Goal: Task Accomplishment & Management: Complete application form

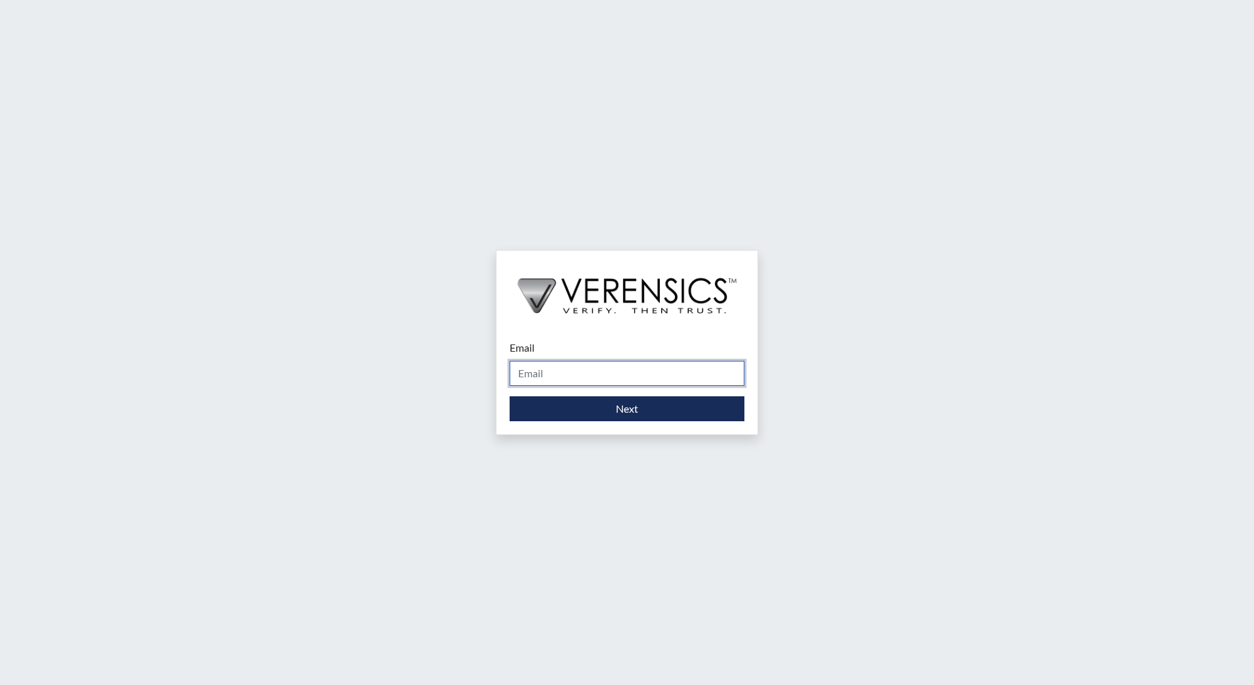
click at [608, 372] on input "Email" at bounding box center [626, 373] width 235 height 25
type input "[EMAIL_ADDRESS][DOMAIN_NAME]"
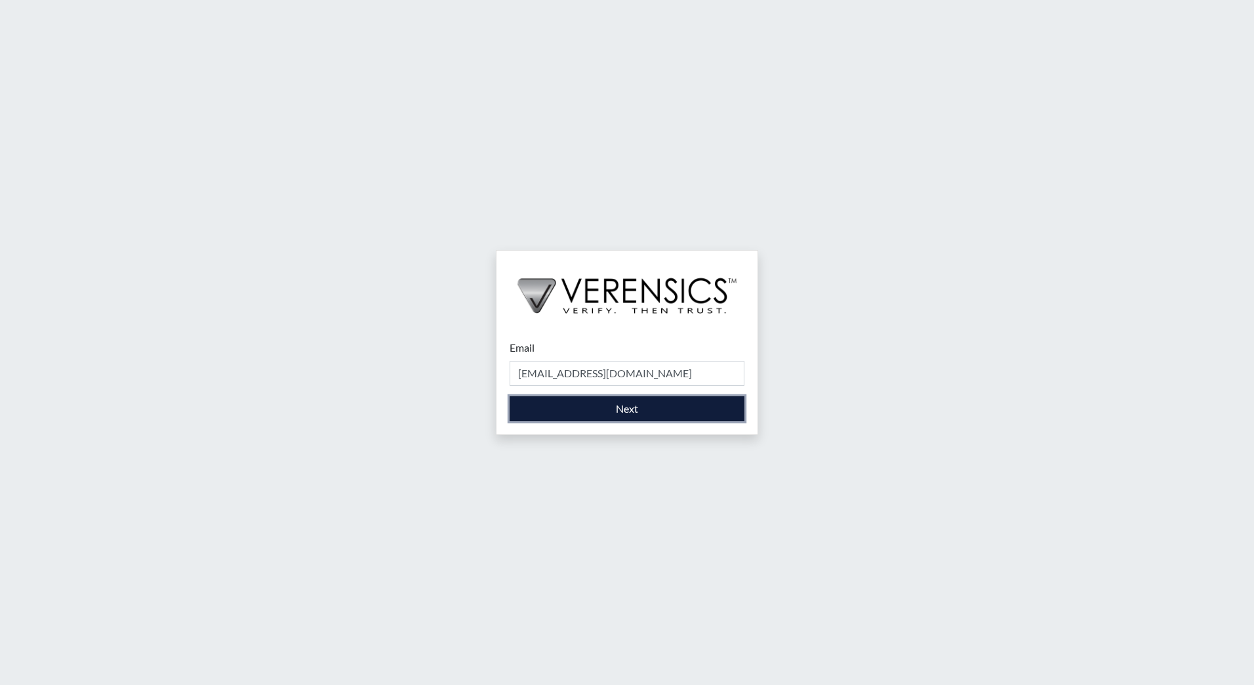
click at [625, 419] on button "Next" at bounding box center [626, 408] width 235 height 25
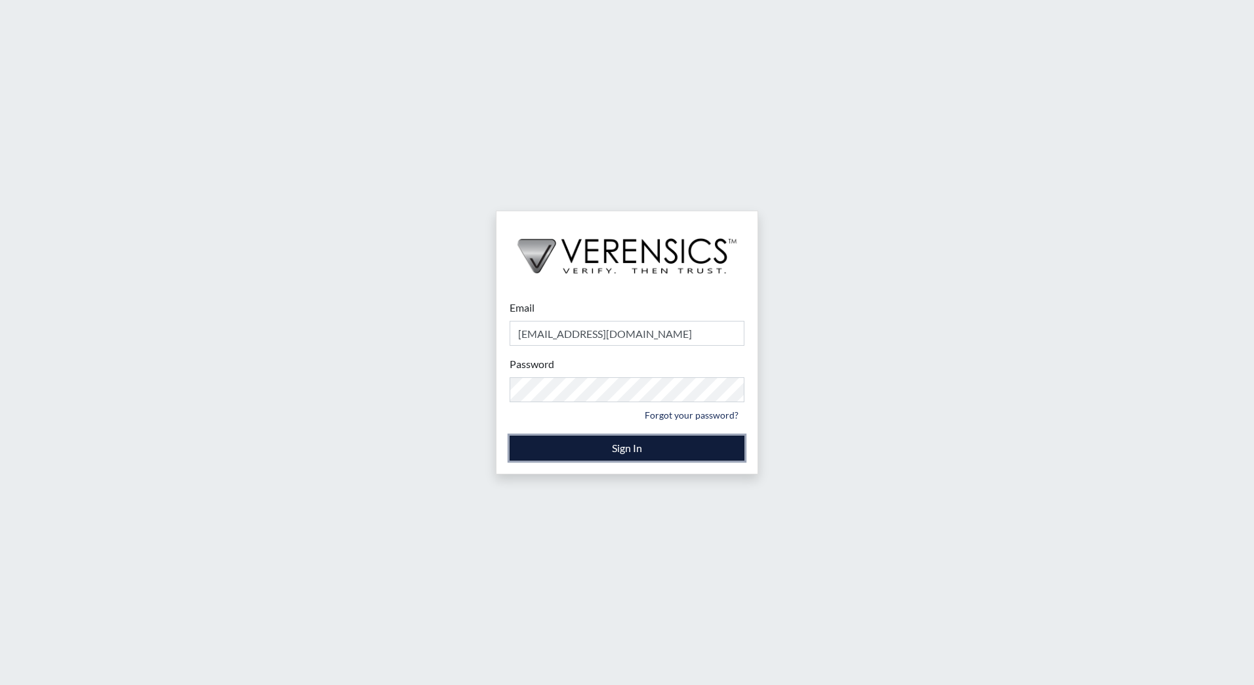
click at [620, 450] on button "Sign In" at bounding box center [626, 447] width 235 height 25
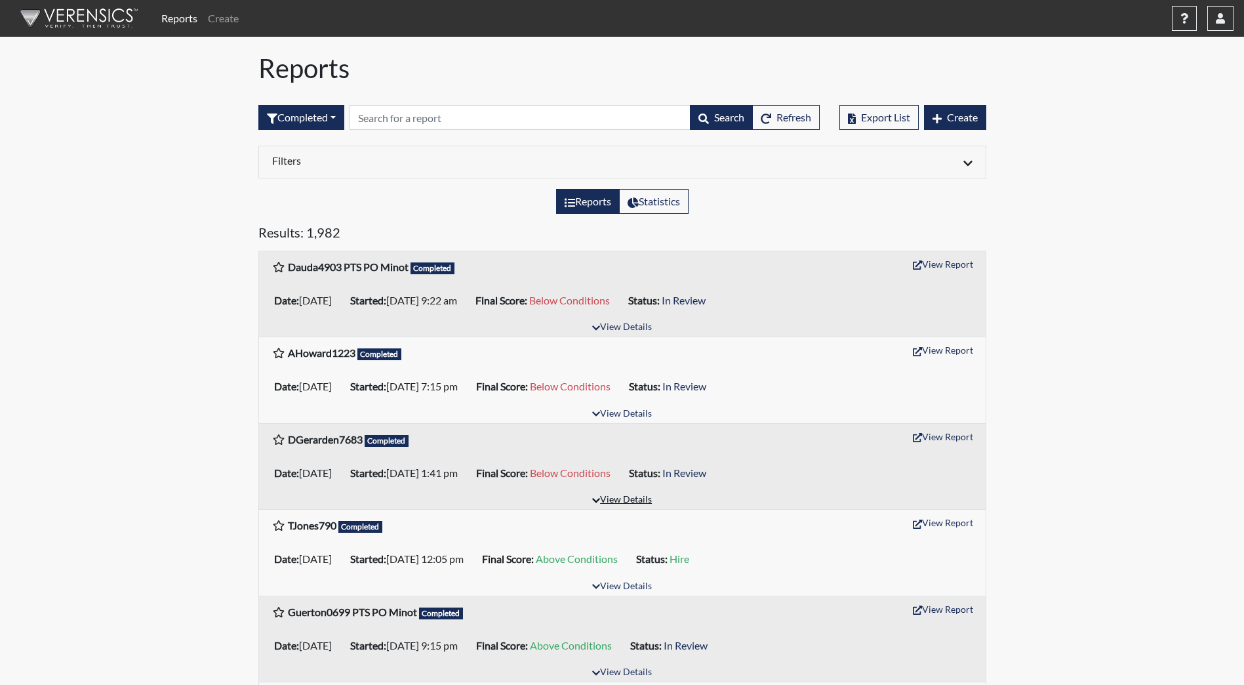
click at [634, 505] on button "View Details" at bounding box center [621, 500] width 71 height 18
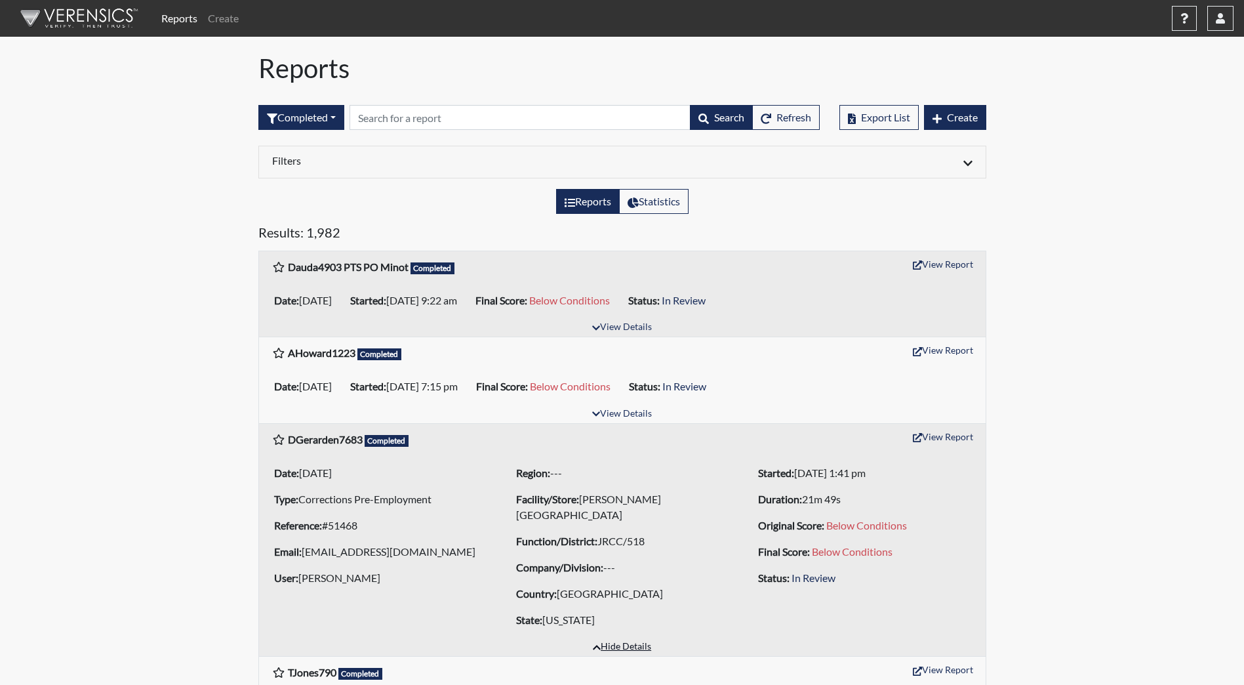
click at [626, 645] on button "Hide Details" at bounding box center [622, 647] width 70 height 18
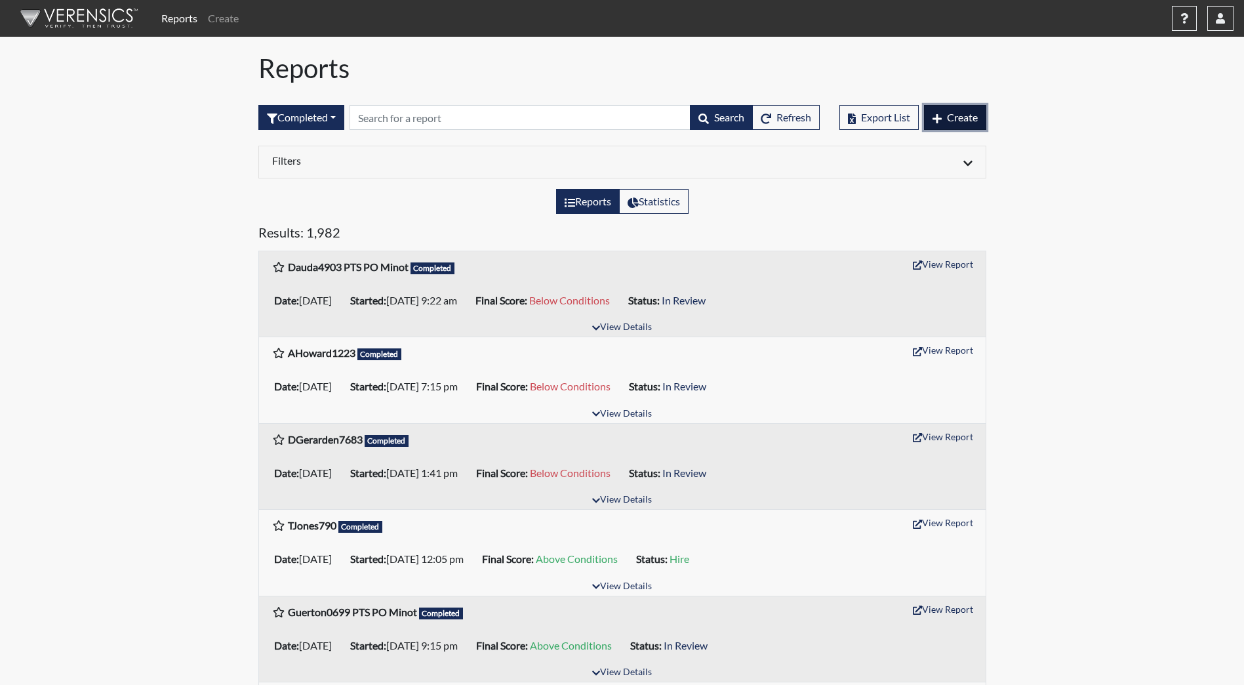
click at [968, 122] on span "Create" at bounding box center [962, 117] width 31 height 12
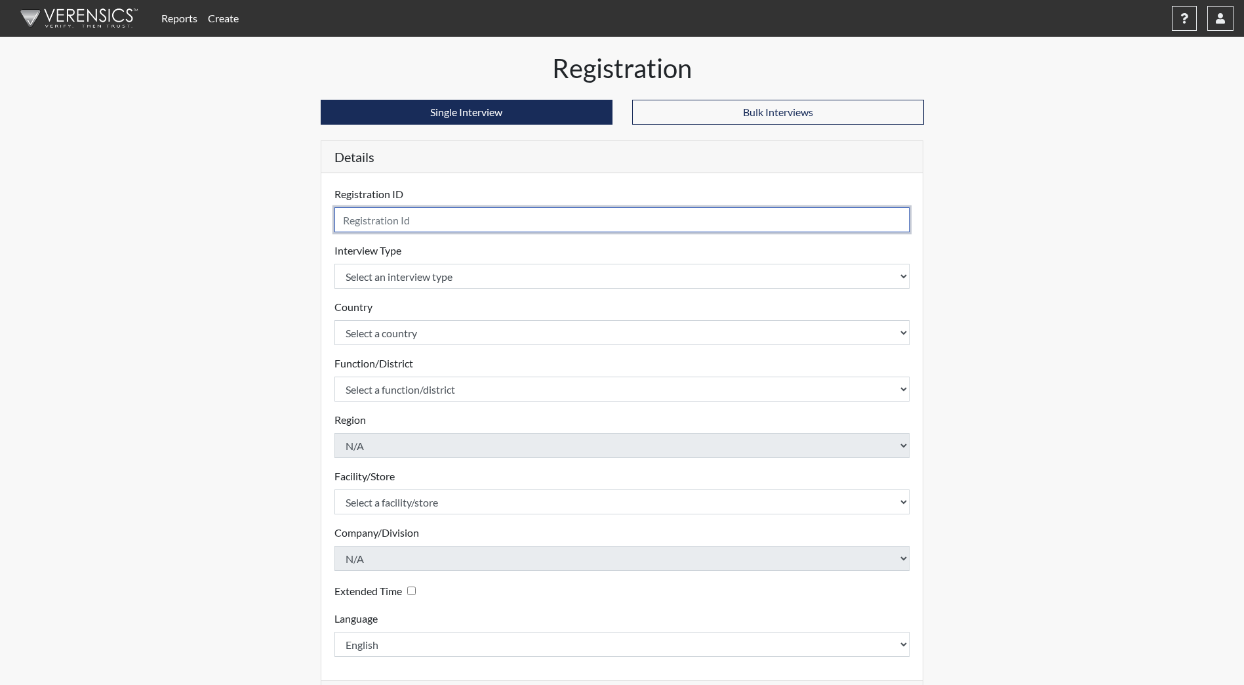
click at [372, 219] on input "text" at bounding box center [622, 219] width 576 height 25
type input "EMoser2206"
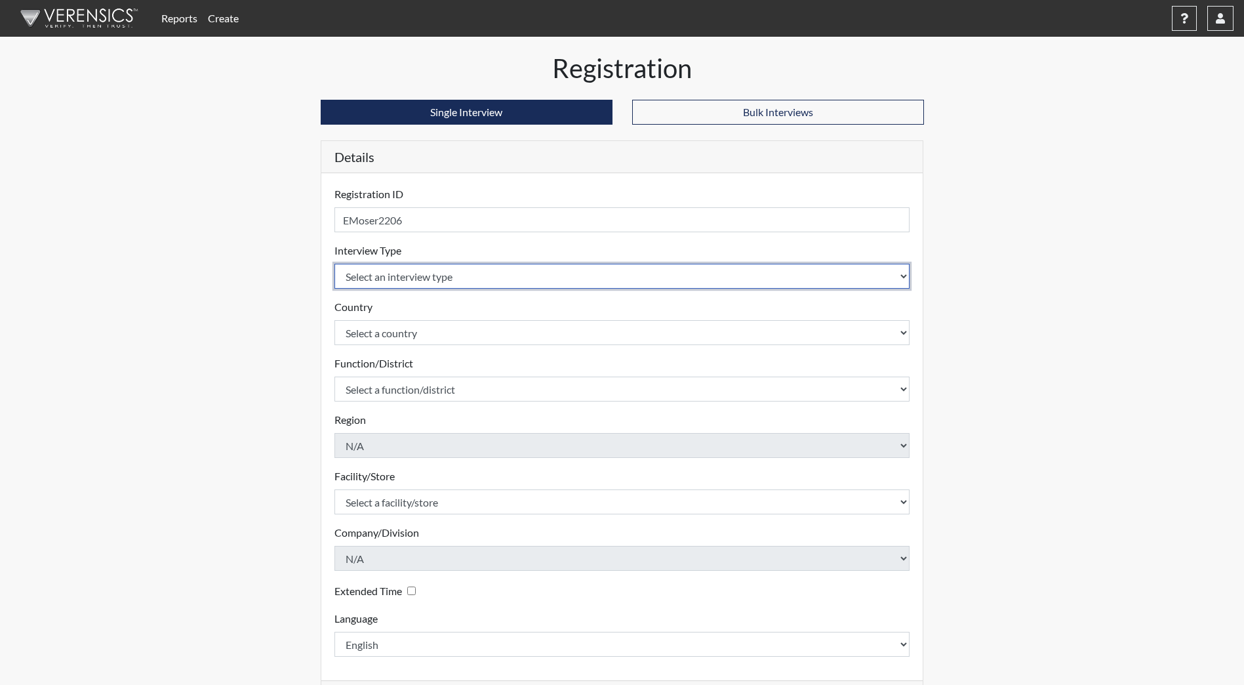
click at [435, 288] on select "Select an interview type Community Supervision Corrections Pre-Employment Pre-E…" at bounding box center [622, 276] width 576 height 25
select select "ff733e93-e1bf-11ea-9c9f-0eff0cf7eb8f"
click at [334, 264] on select "Select an interview type Community Supervision Corrections Pre-Employment Pre-E…" at bounding box center [622, 276] width 576 height 25
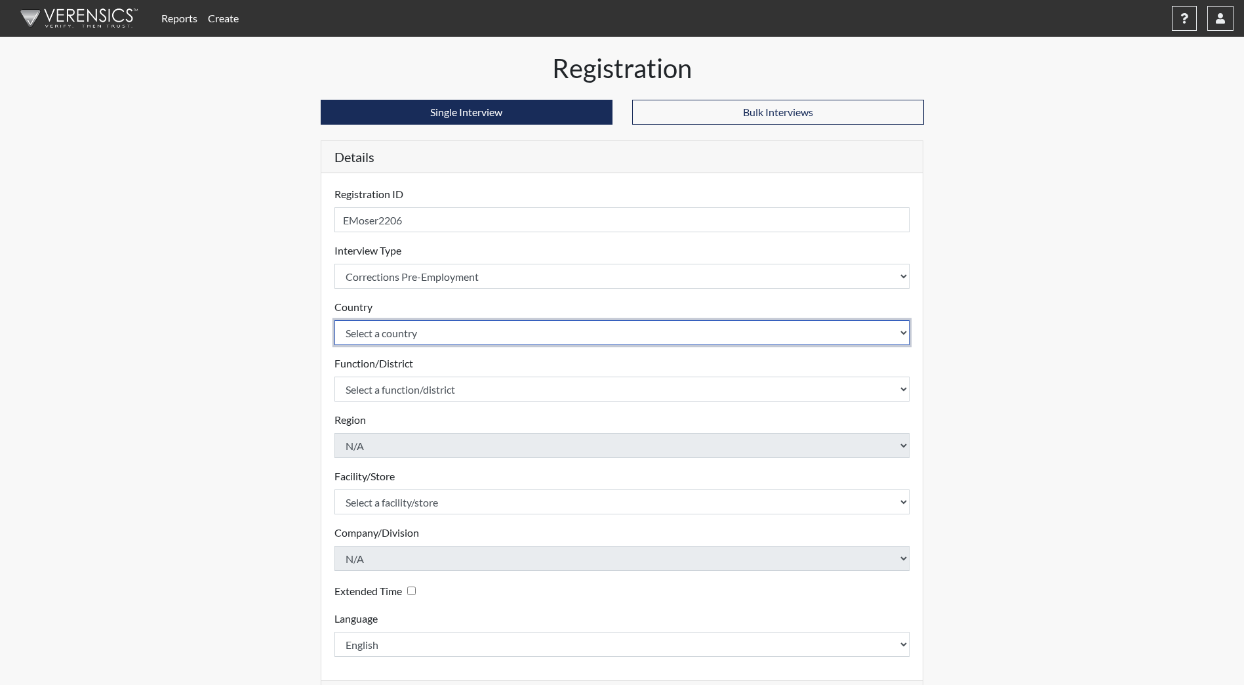
drag, startPoint x: 442, startPoint y: 325, endPoint x: 443, endPoint y: 333, distance: 7.9
click at [442, 325] on select "Select a country [GEOGRAPHIC_DATA] [GEOGRAPHIC_DATA]" at bounding box center [622, 332] width 576 height 25
select select "united-states-of-[GEOGRAPHIC_DATA]"
click at [334, 320] on select "Select a country [GEOGRAPHIC_DATA] [GEOGRAPHIC_DATA]" at bounding box center [622, 332] width 576 height 25
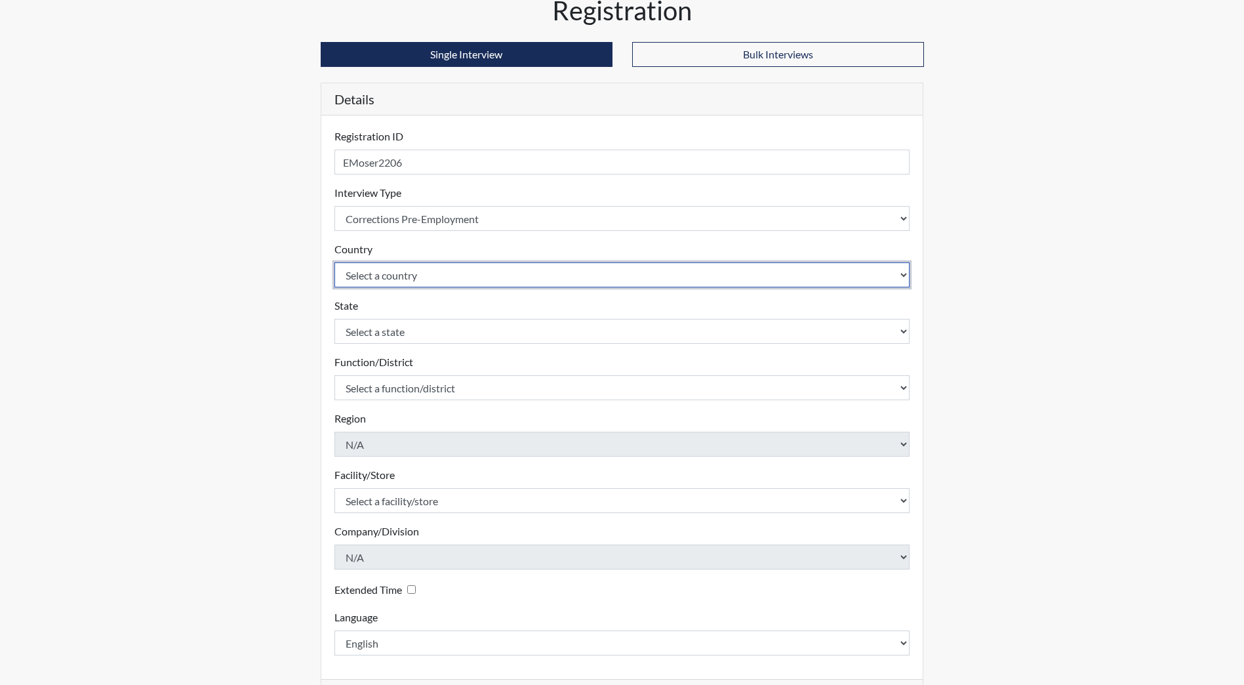
scroll to position [110, 0]
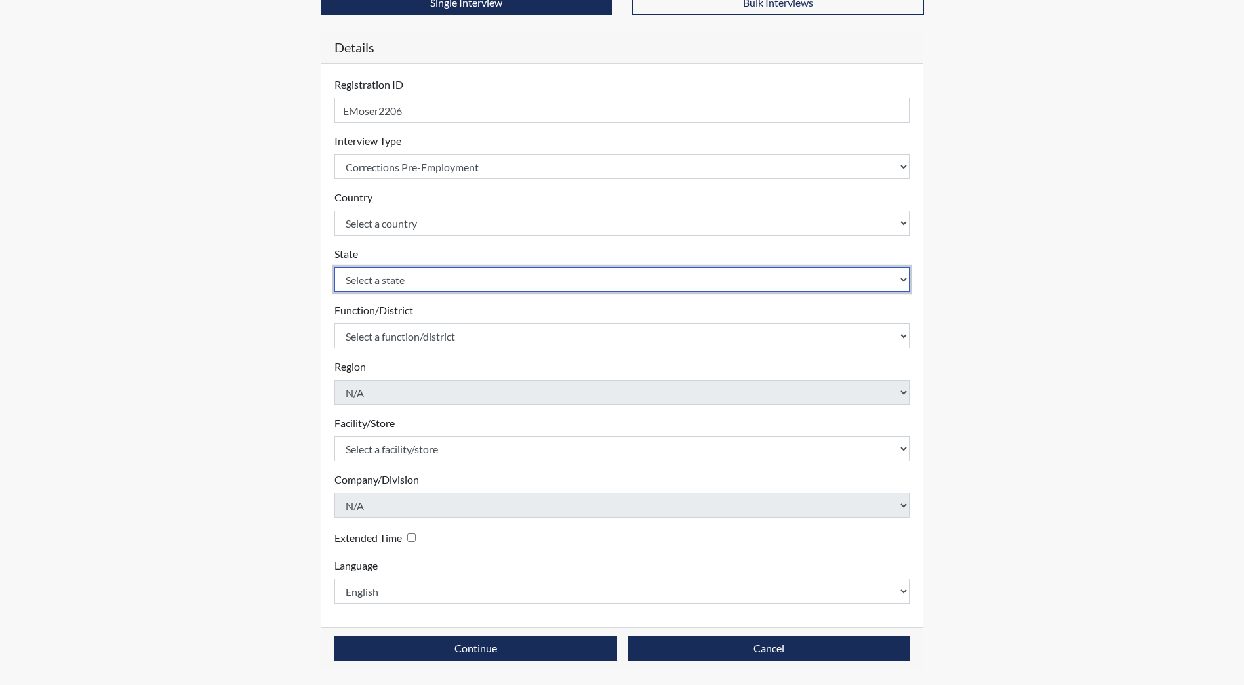
drag, startPoint x: 381, startPoint y: 276, endPoint x: 377, endPoint y: 298, distance: 22.0
click at [381, 276] on select "Select a state [US_STATE] [US_STATE] [US_STATE] [US_STATE] [US_STATE] [US_STATE…" at bounding box center [622, 279] width 576 height 25
click at [372, 284] on select "Select a state [US_STATE] [US_STATE] [US_STATE] [US_STATE] [US_STATE] [US_STATE…" at bounding box center [622, 279] width 576 height 25
select select "ND"
click at [334, 267] on select "Select a state [US_STATE] [US_STATE] [US_STATE] [US_STATE] [US_STATE] [US_STATE…" at bounding box center [622, 279] width 576 height 25
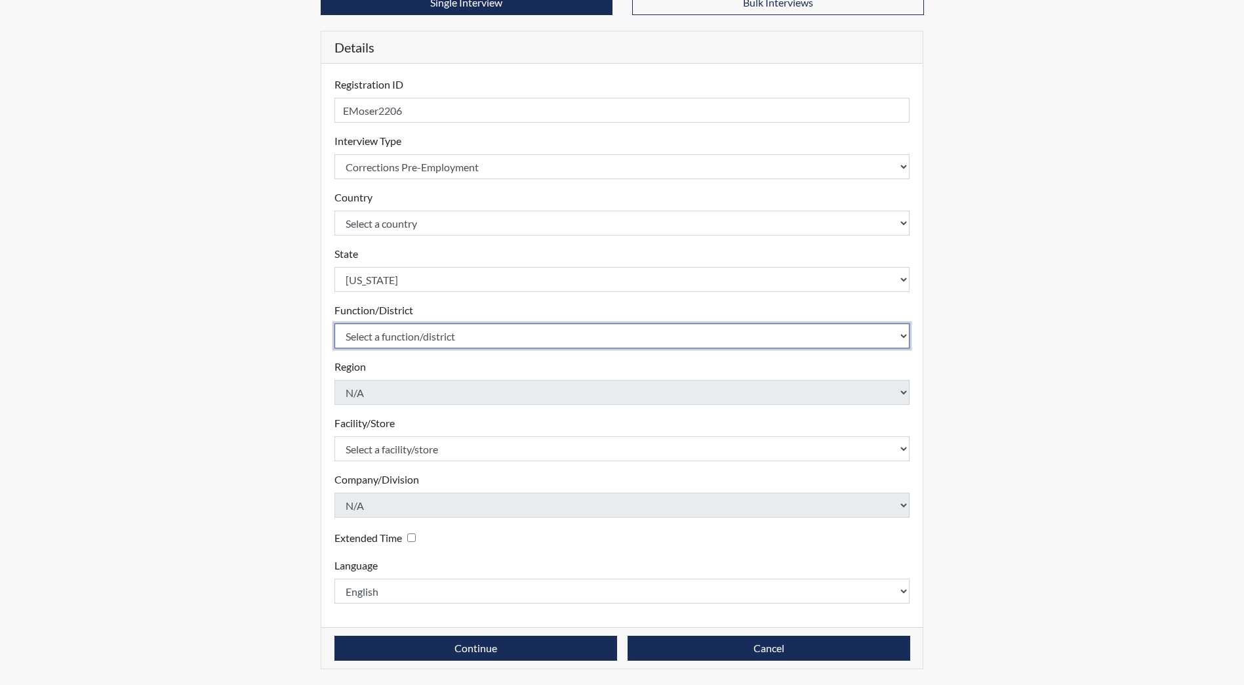
click at [406, 337] on select "Select a function/district Central Office/530 DJS Community/224 HRCC/516 JRCC/5…" at bounding box center [622, 335] width 576 height 25
select select "e2afb5f8-f4eb-4dcf-80a4-ccc1b0dc4df0"
click at [334, 323] on select "Select a function/district Central Office/530 DJS Community/224 HRCC/516 JRCC/5…" at bounding box center [622, 335] width 576 height 25
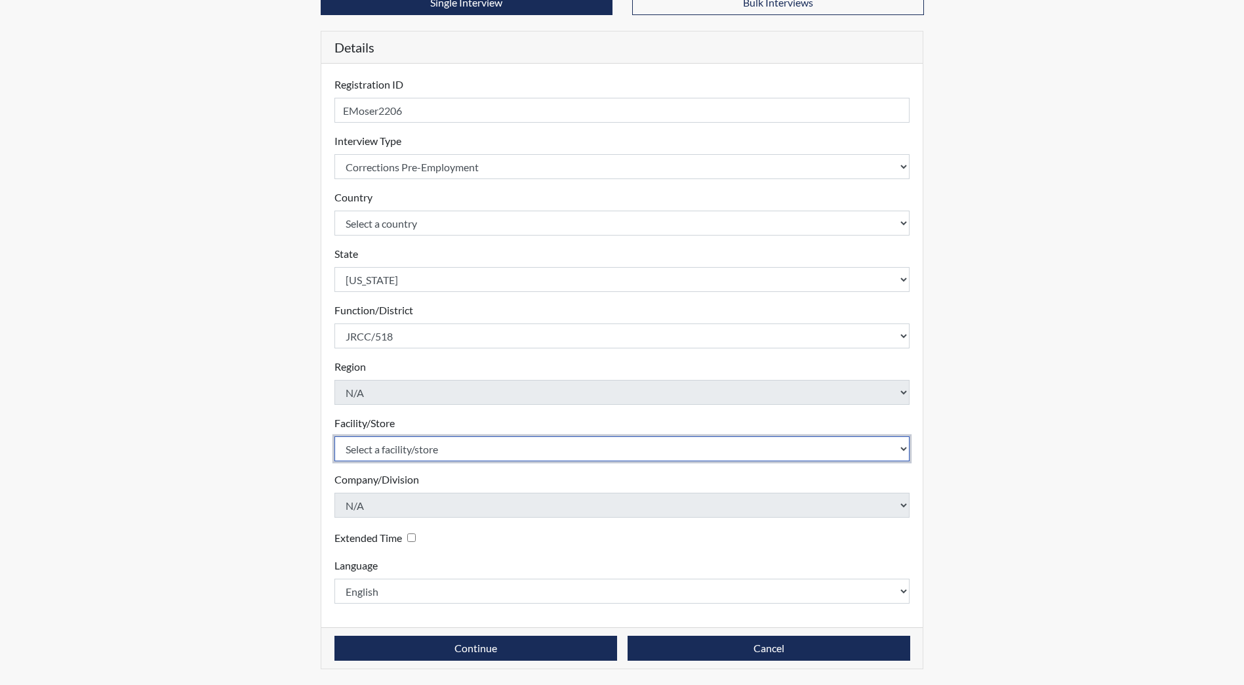
click at [381, 452] on select "Select a facility/store [GEOGRAPHIC_DATA] [PERSON_NAME][GEOGRAPHIC_DATA] [US_ST…" at bounding box center [622, 448] width 576 height 25
select select "98df86d5-ace5-42b8-a35c-ae8b77e46ca8"
click at [334, 436] on select "Select a facility/store [GEOGRAPHIC_DATA] [PERSON_NAME][GEOGRAPHIC_DATA] [US_ST…" at bounding box center [622, 448] width 576 height 25
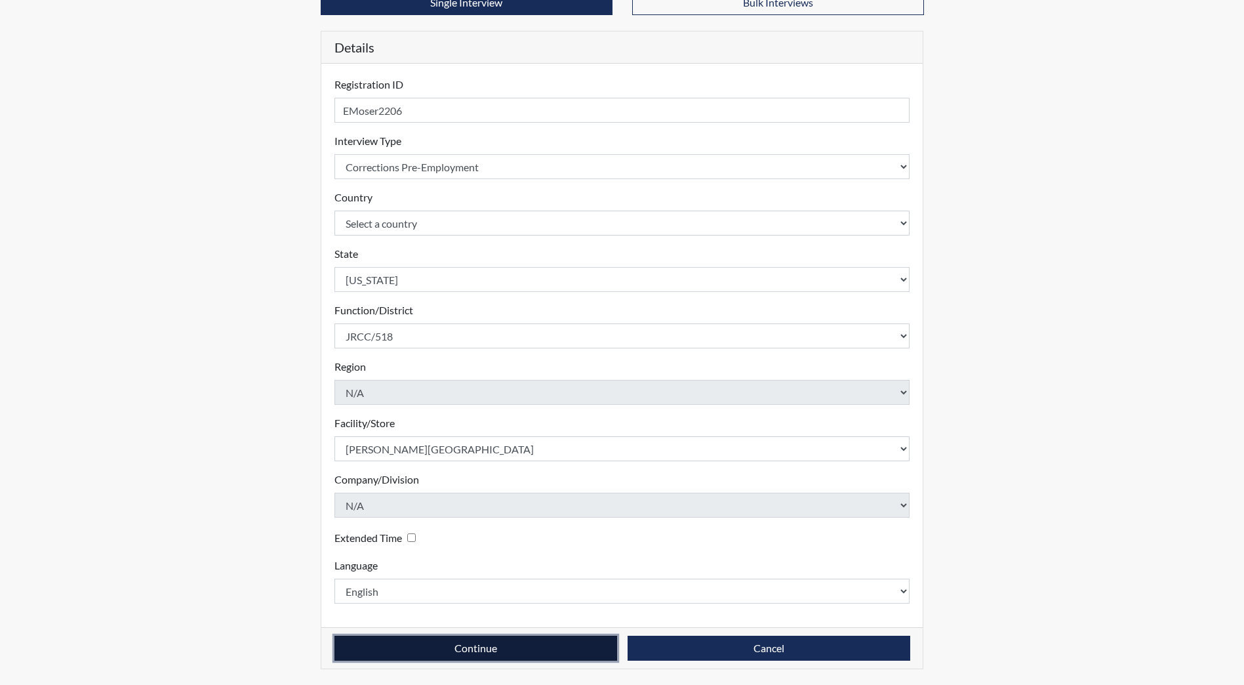
click at [465, 645] on button "Continue" at bounding box center [475, 647] width 283 height 25
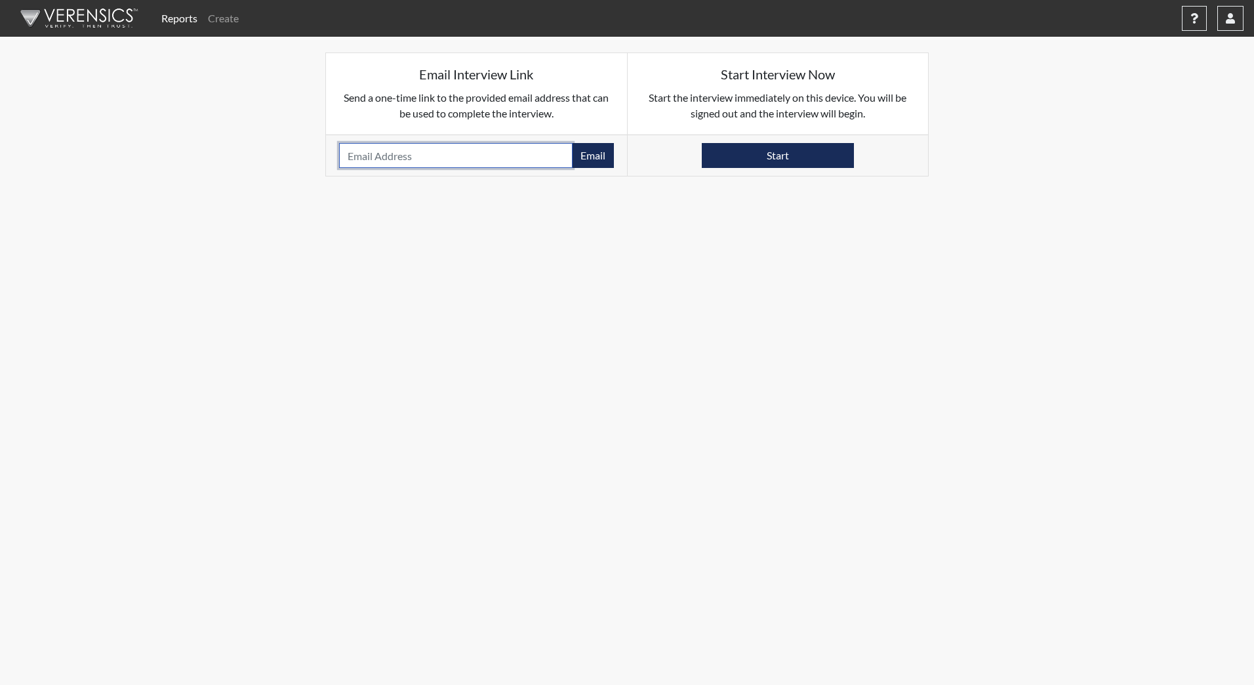
click at [393, 159] on input "email" at bounding box center [455, 155] width 233 height 25
drag, startPoint x: 448, startPoint y: 154, endPoint x: 309, endPoint y: 174, distance: 141.1
click at [288, 174] on div "Email Interview Link Send a one-time link to the provided email address that ca…" at bounding box center [626, 114] width 747 height 124
paste input "milysdilocker1220@gmail.com"
type input "emilysdilocker1220@gmail.com"
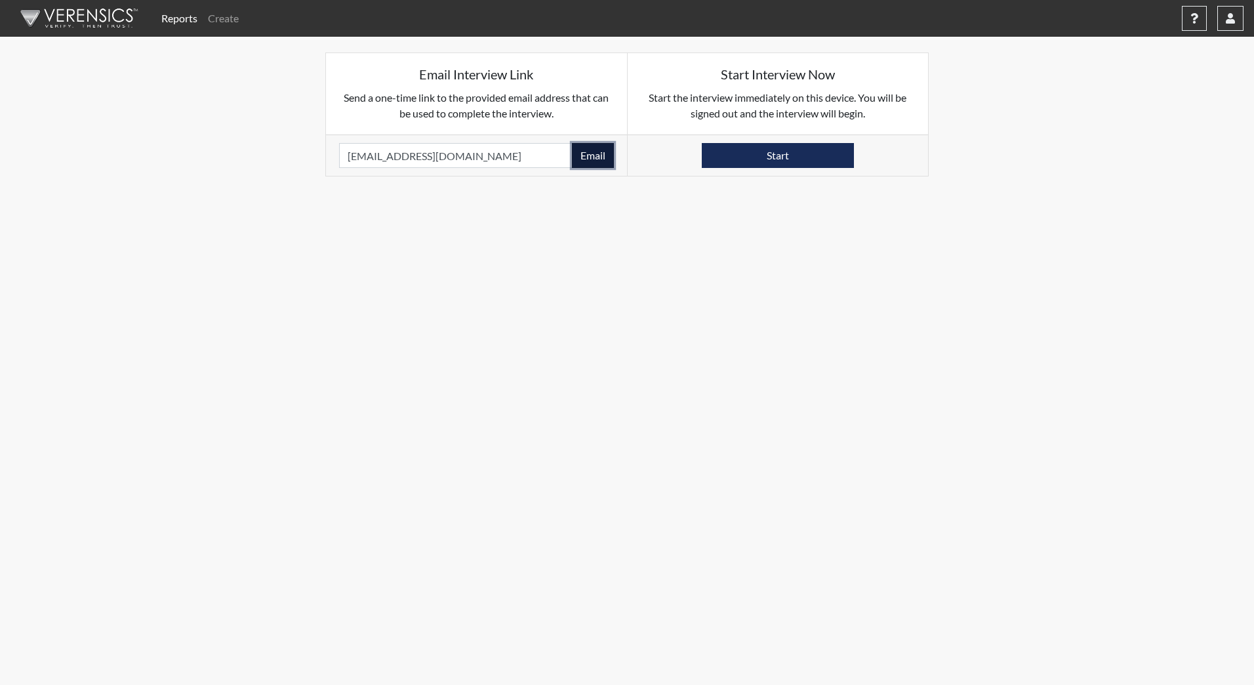
click at [595, 153] on button "Email" at bounding box center [593, 155] width 42 height 25
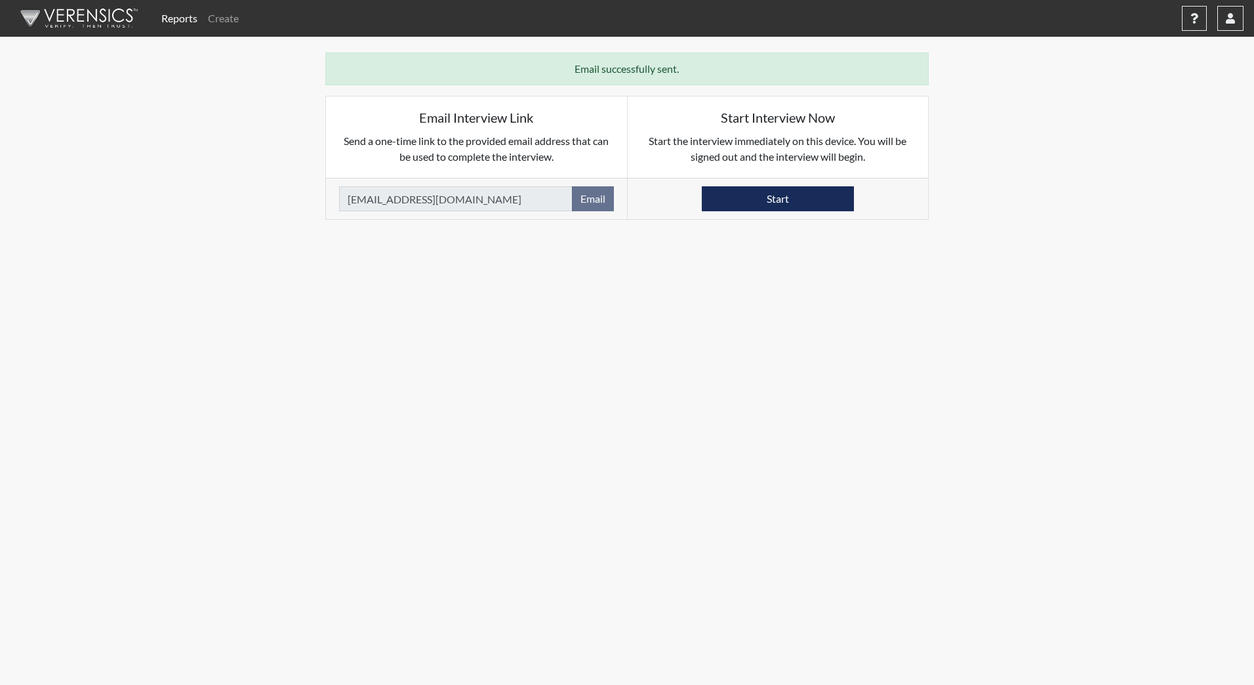
click at [75, 21] on img at bounding box center [76, 18] width 151 height 39
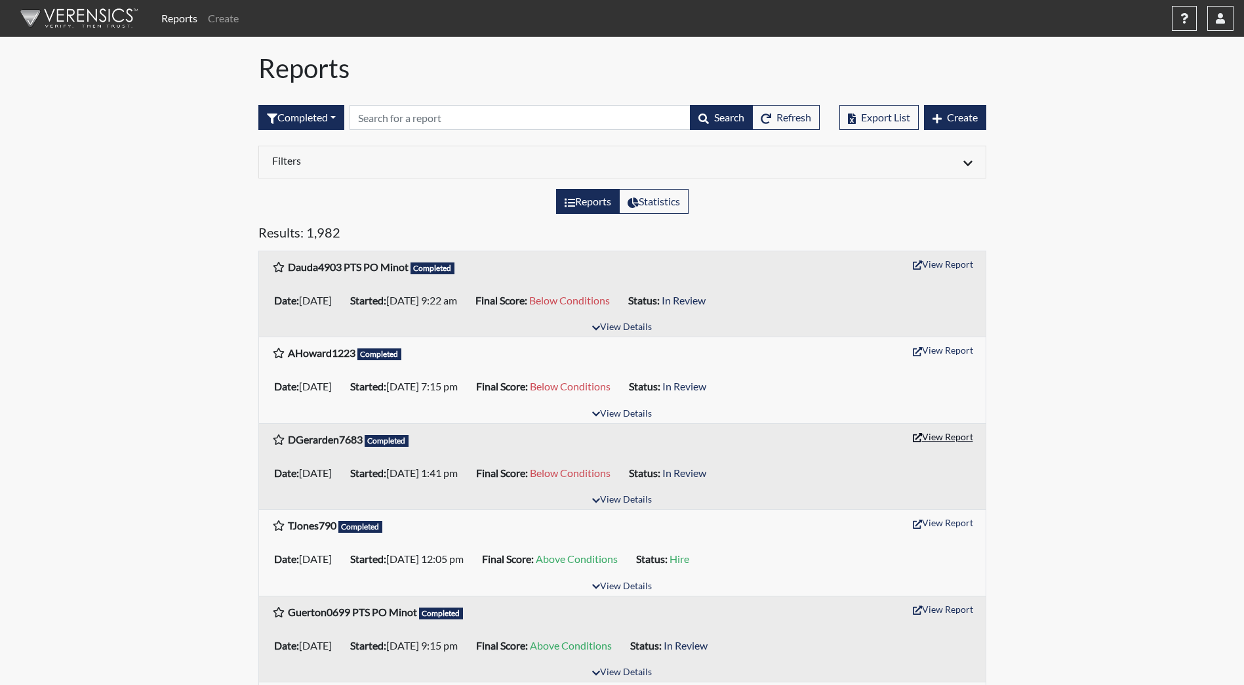
click at [941, 438] on button "View Report" at bounding box center [943, 436] width 72 height 20
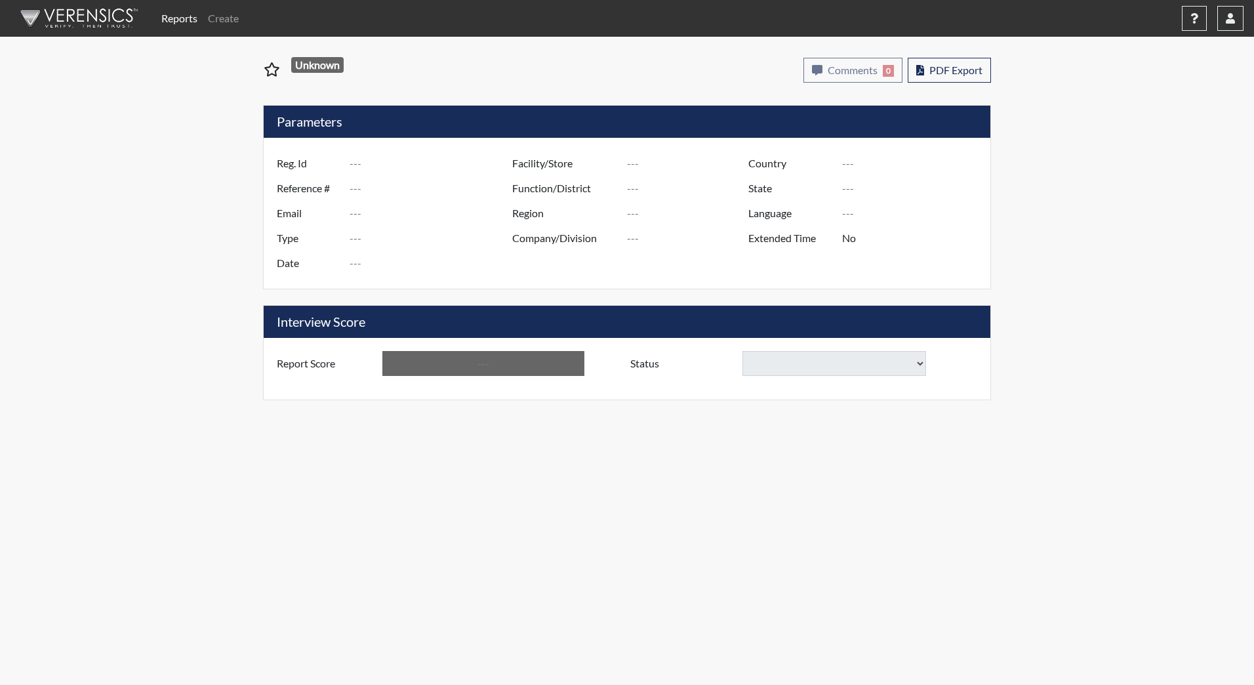
type input "DGerarden7683"
type input "51468"
type input "[EMAIL_ADDRESS][DOMAIN_NAME]"
type input "Corrections Pre-Employment"
type input "Sep 25, 2025"
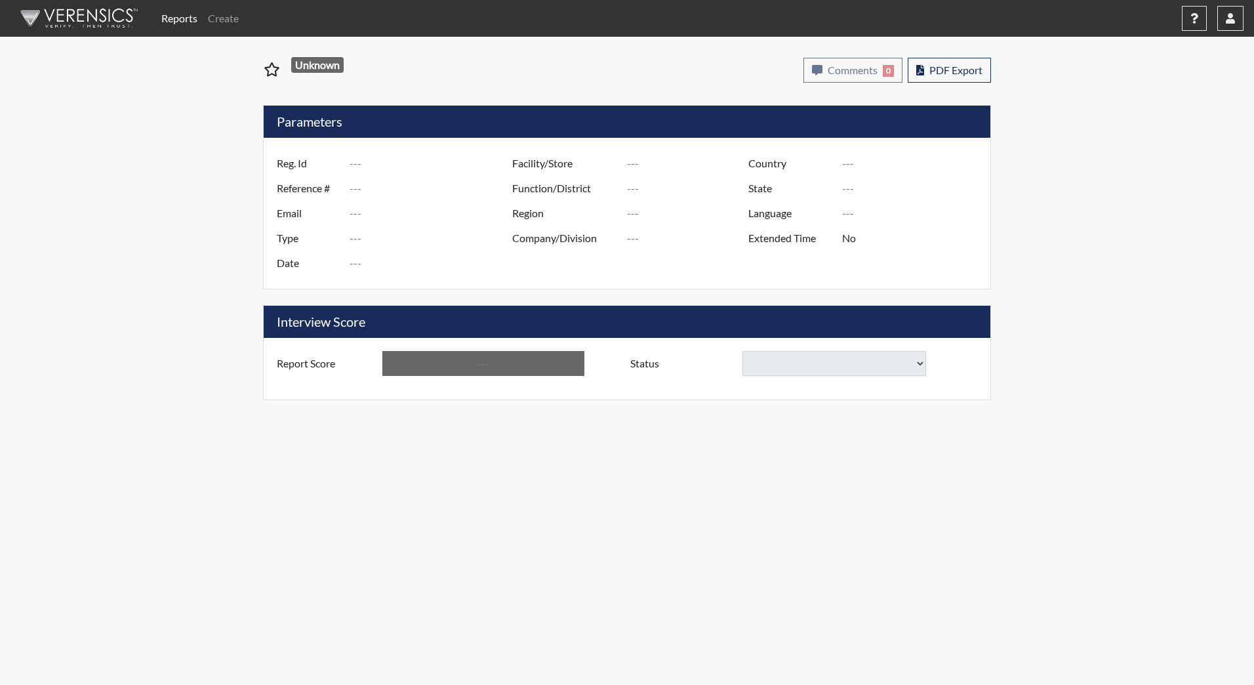
type input "[PERSON_NAME][GEOGRAPHIC_DATA]"
type input "JRCC/518"
type input "[GEOGRAPHIC_DATA]"
type input "[US_STATE]"
type input "English"
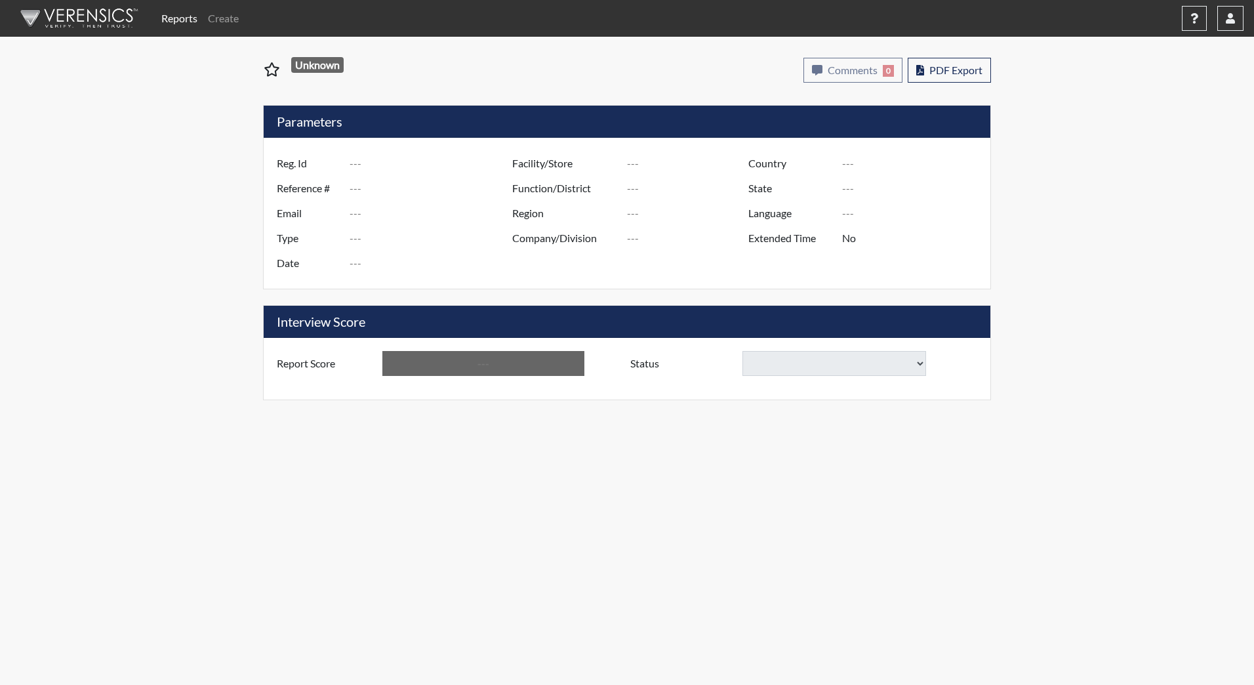
type input "Below Conditions"
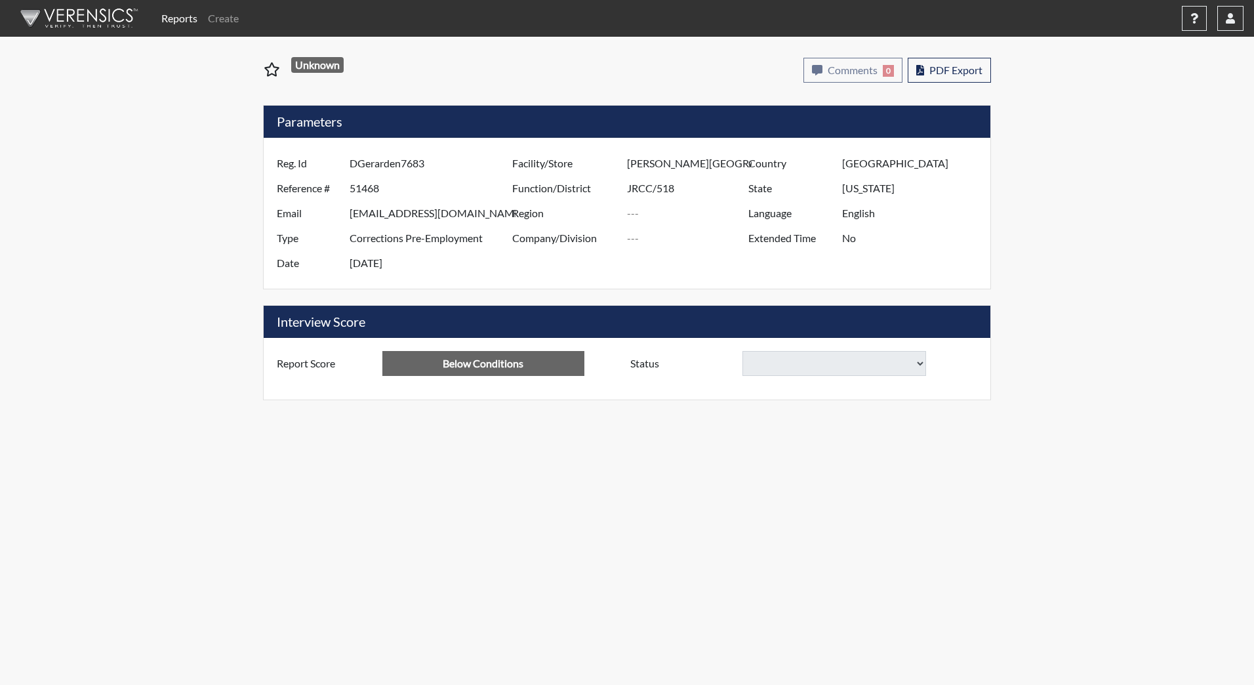
select select
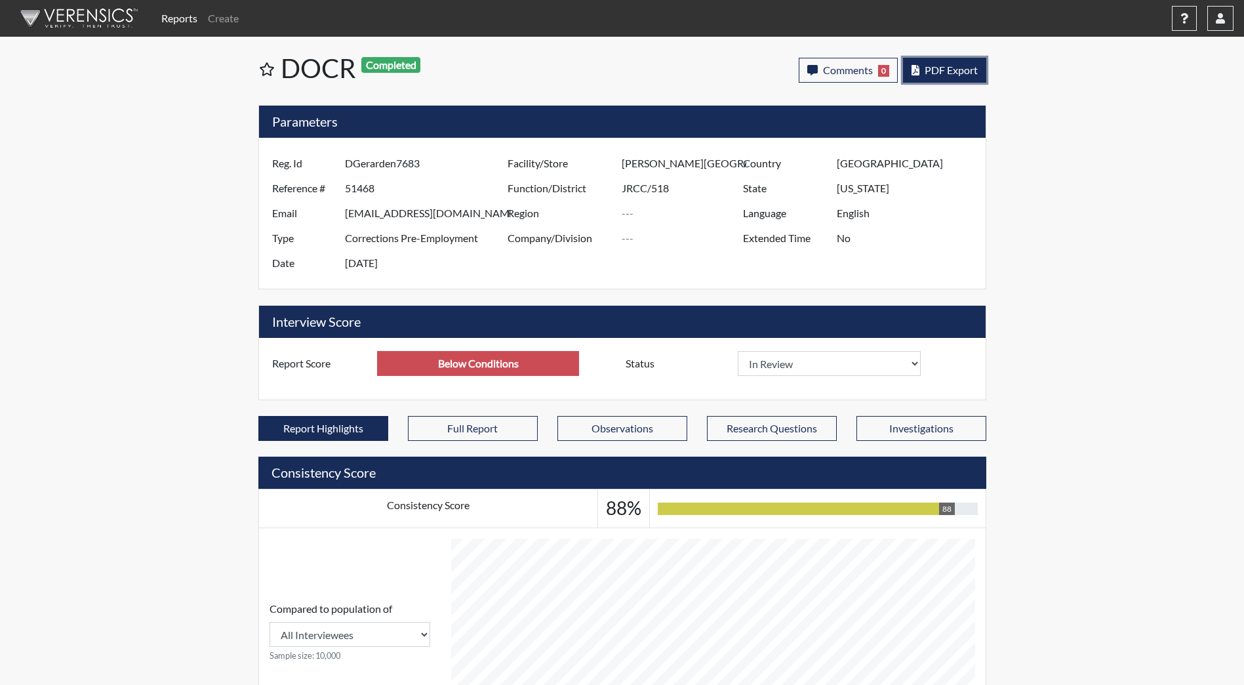
scroll to position [218, 545]
click at [942, 74] on span "PDF Export" at bounding box center [951, 70] width 53 height 12
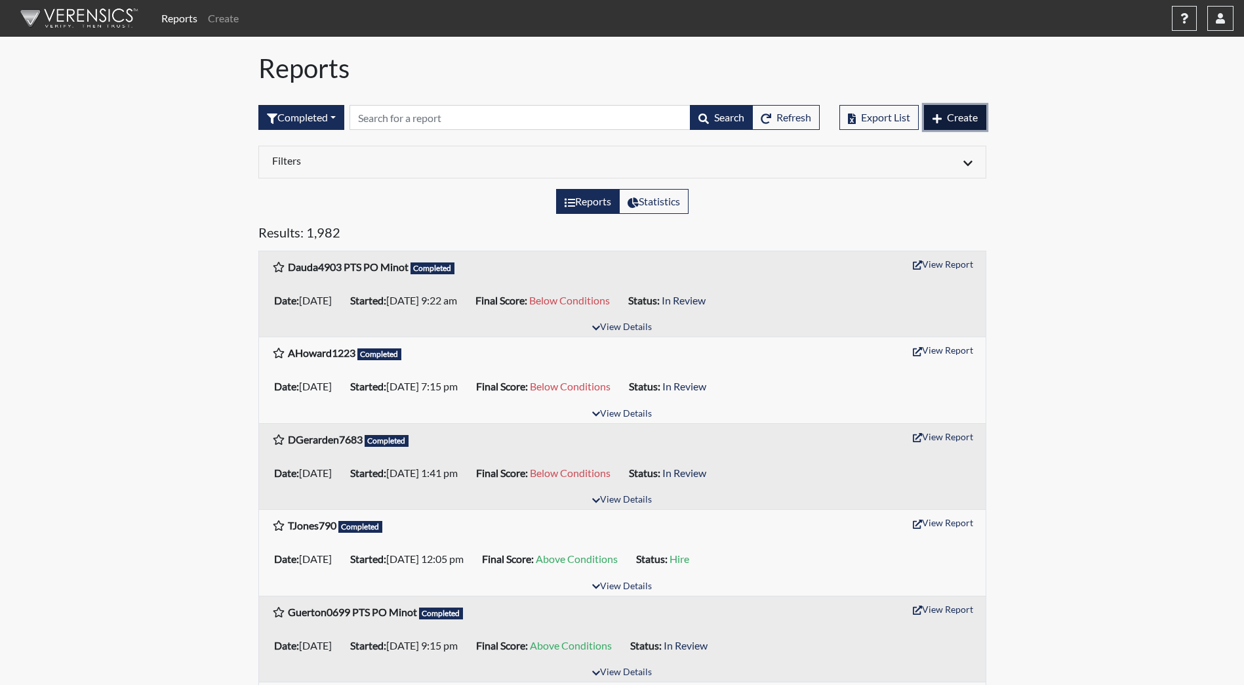
click at [966, 114] on span "Create" at bounding box center [962, 117] width 31 height 12
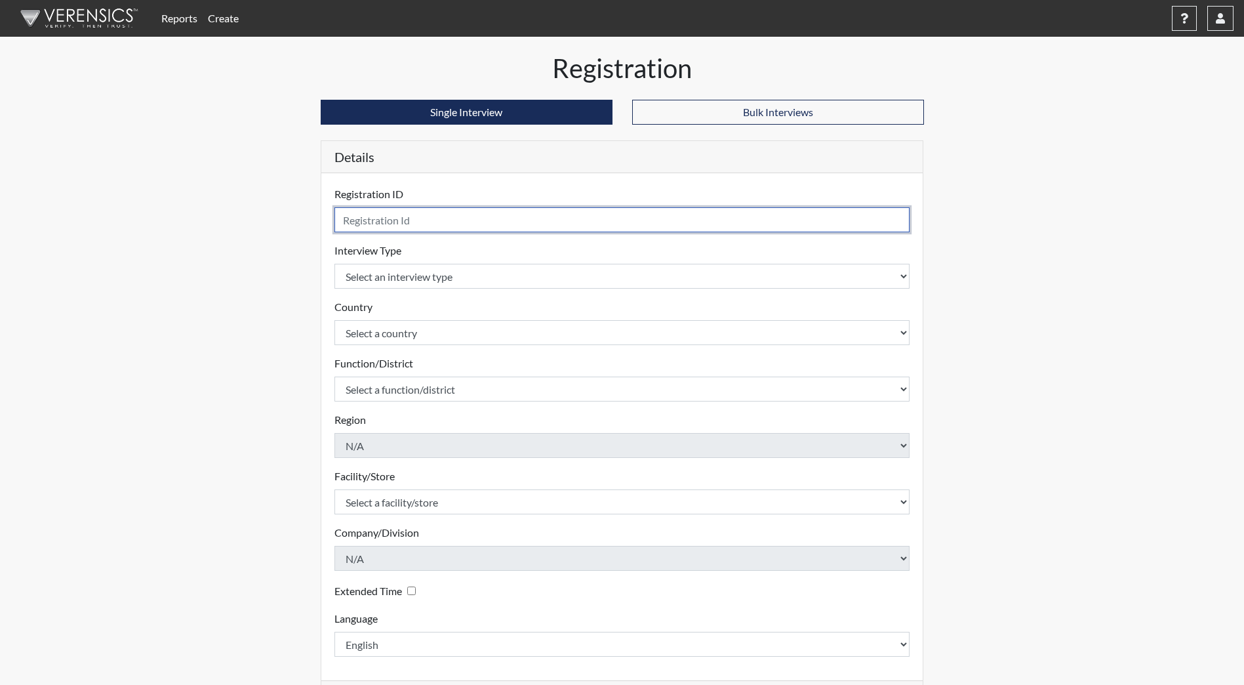
click at [424, 222] on input "text" at bounding box center [622, 219] width 576 height 25
type input "FBaipu7219"
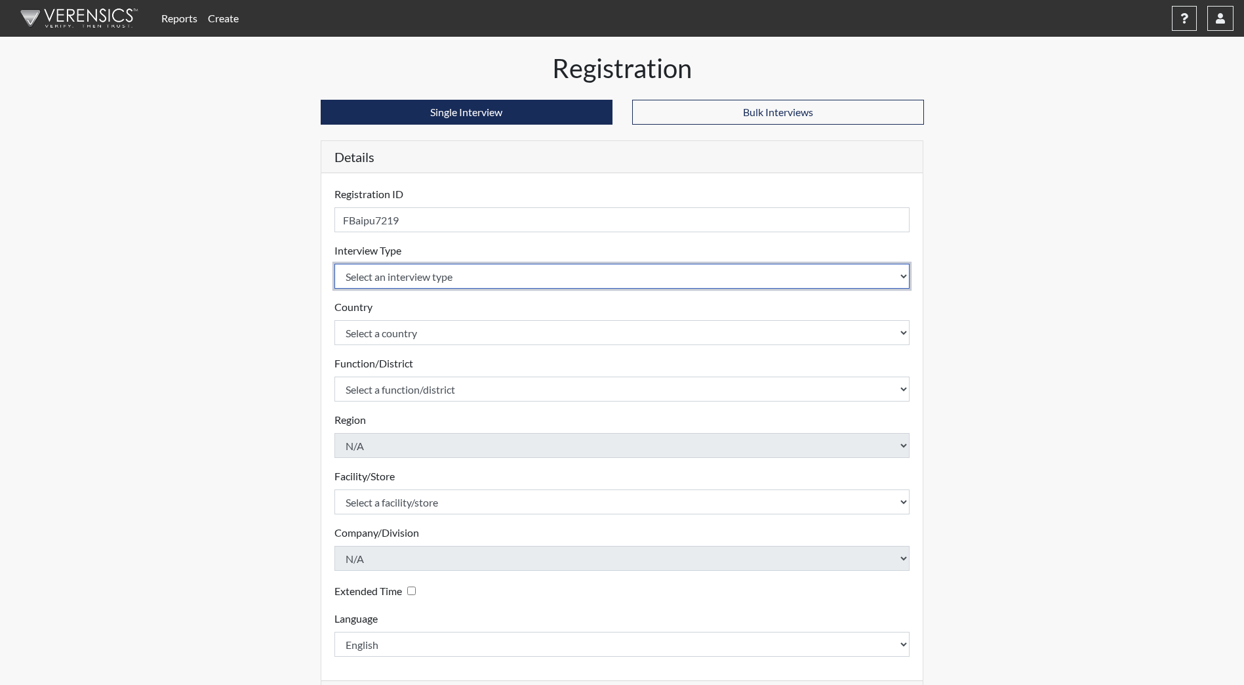
click at [473, 264] on select "Select an interview type Community Supervision Corrections Pre-Employment Pre-E…" at bounding box center [622, 276] width 576 height 25
select select "ff733e93-e1bf-11ea-9c9f-0eff0cf7eb8f"
click at [334, 264] on select "Select an interview type Community Supervision Corrections Pre-Employment Pre-E…" at bounding box center [622, 276] width 576 height 25
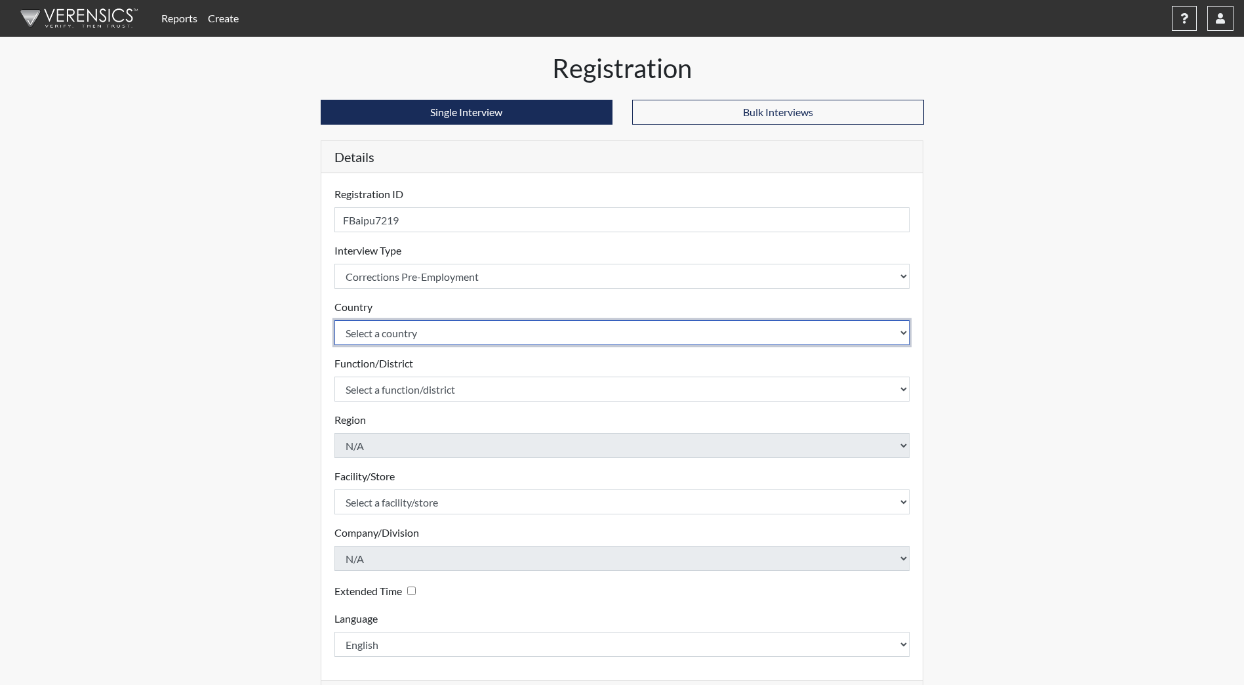
click at [443, 331] on select "Select a country [GEOGRAPHIC_DATA] [GEOGRAPHIC_DATA]" at bounding box center [622, 332] width 576 height 25
select select "united-states-of-[GEOGRAPHIC_DATA]"
click at [334, 320] on select "Select a country [GEOGRAPHIC_DATA] [GEOGRAPHIC_DATA]" at bounding box center [622, 332] width 576 height 25
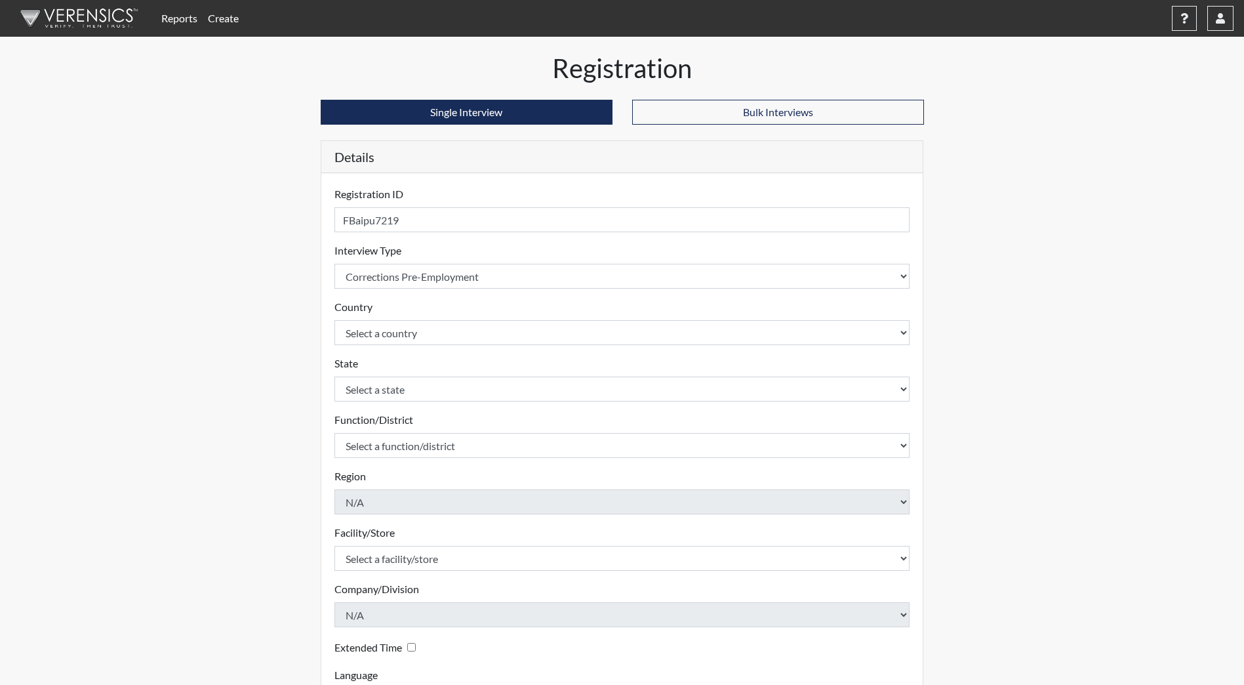
click at [426, 376] on div "State Select a state [US_STATE] [US_STATE] [US_STATE] [US_STATE] [US_STATE] [US…" at bounding box center [622, 378] width 576 height 46
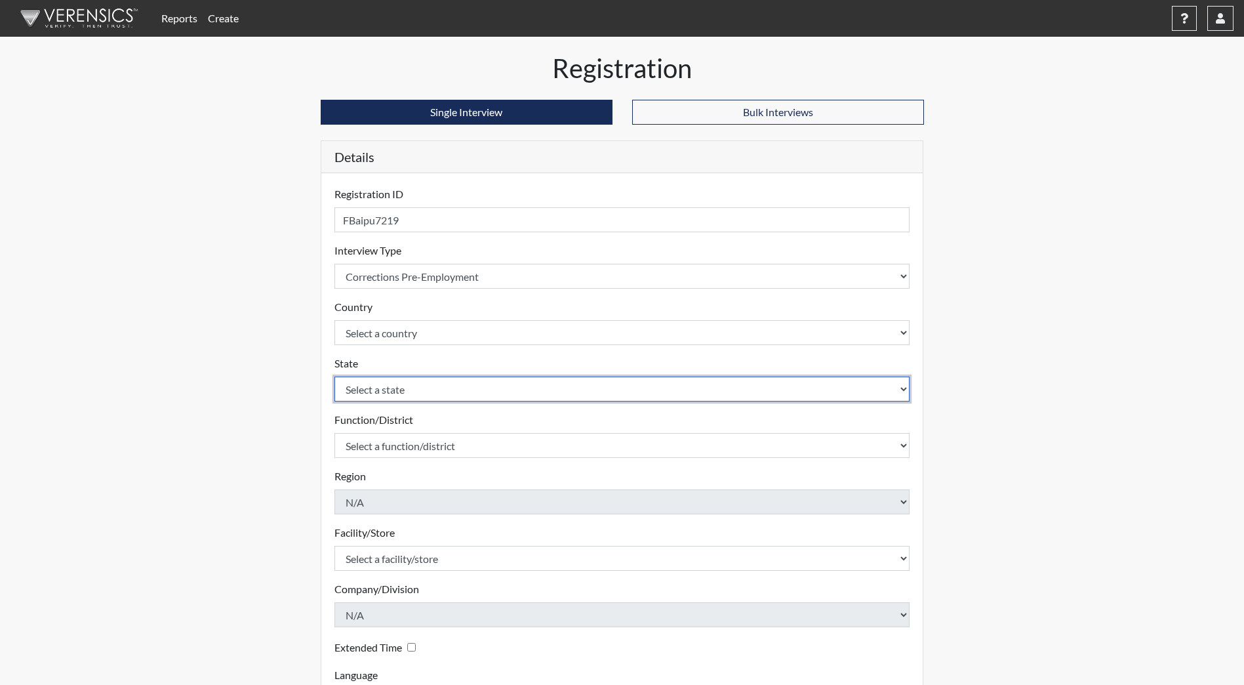
click at [424, 384] on select "Select a state [US_STATE] [US_STATE] [US_STATE] [US_STATE] [US_STATE] [US_STATE…" at bounding box center [622, 388] width 576 height 25
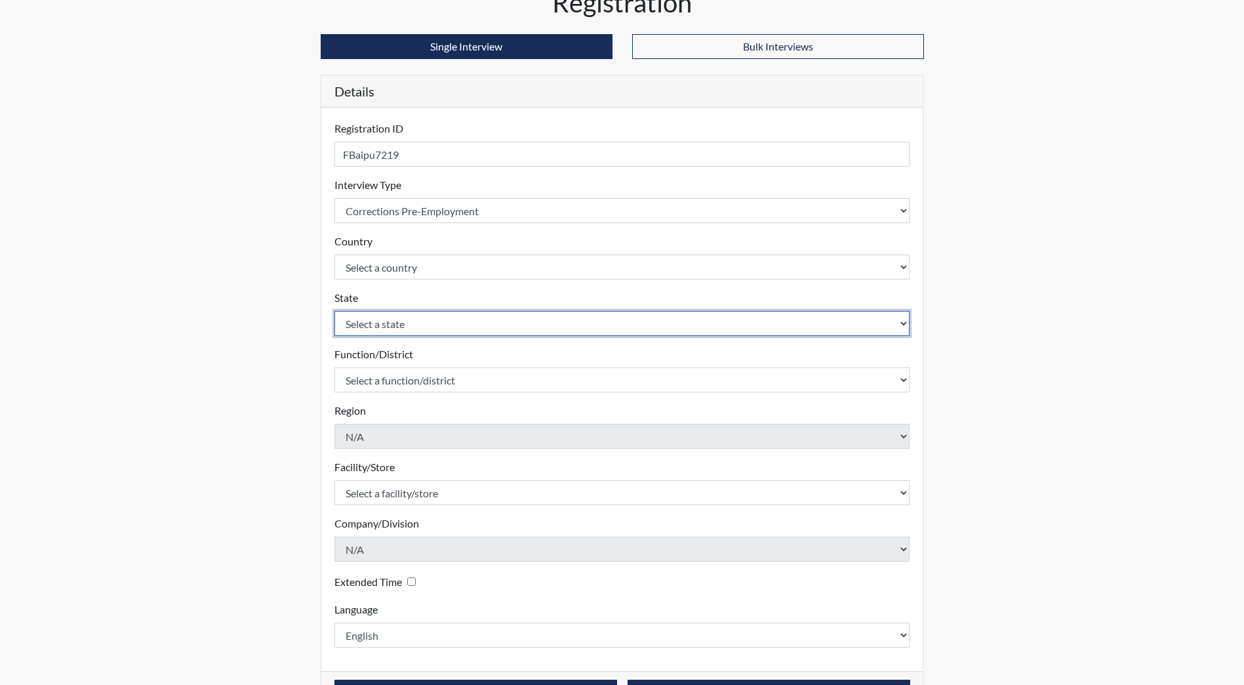
scroll to position [110, 0]
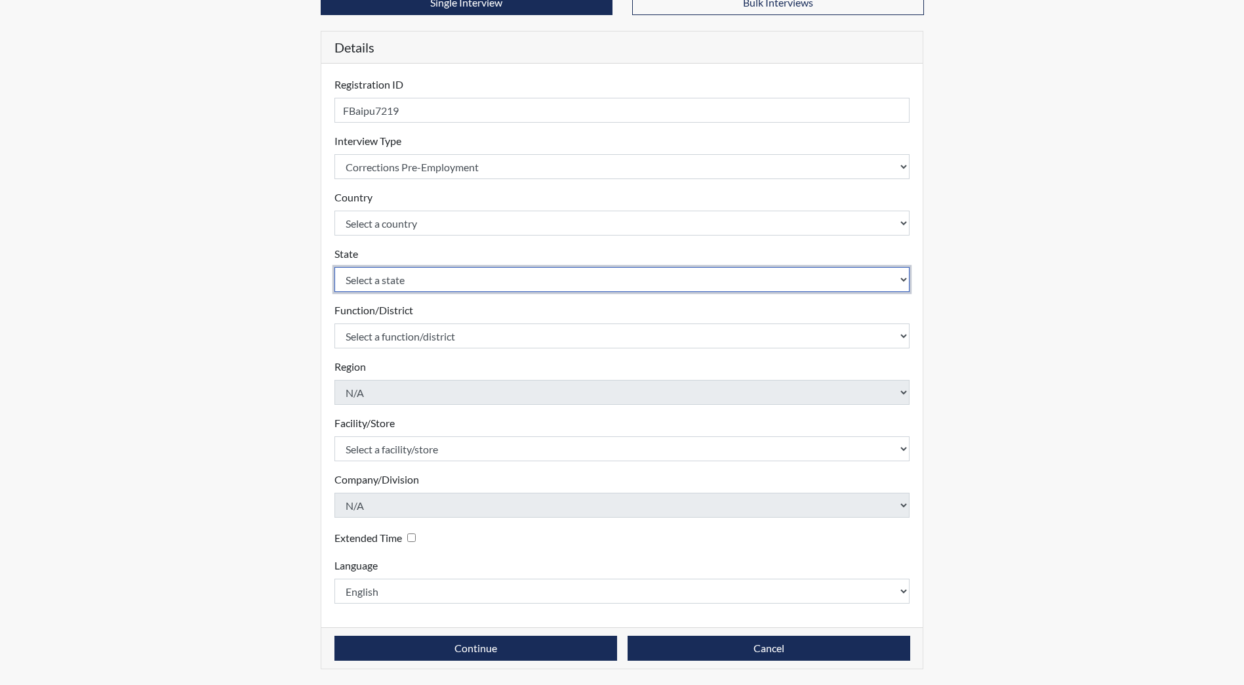
click at [415, 279] on select "Select a state [US_STATE] [US_STATE] [US_STATE] [US_STATE] [US_STATE] [US_STATE…" at bounding box center [622, 279] width 576 height 25
click at [430, 282] on select "Select a state [US_STATE] [US_STATE] [US_STATE] [US_STATE] [US_STATE] [US_STATE…" at bounding box center [622, 279] width 576 height 25
select select "ND"
click at [334, 267] on select "Select a state [US_STATE] [US_STATE] [US_STATE] [US_STATE] [US_STATE] [US_STATE…" at bounding box center [622, 279] width 576 height 25
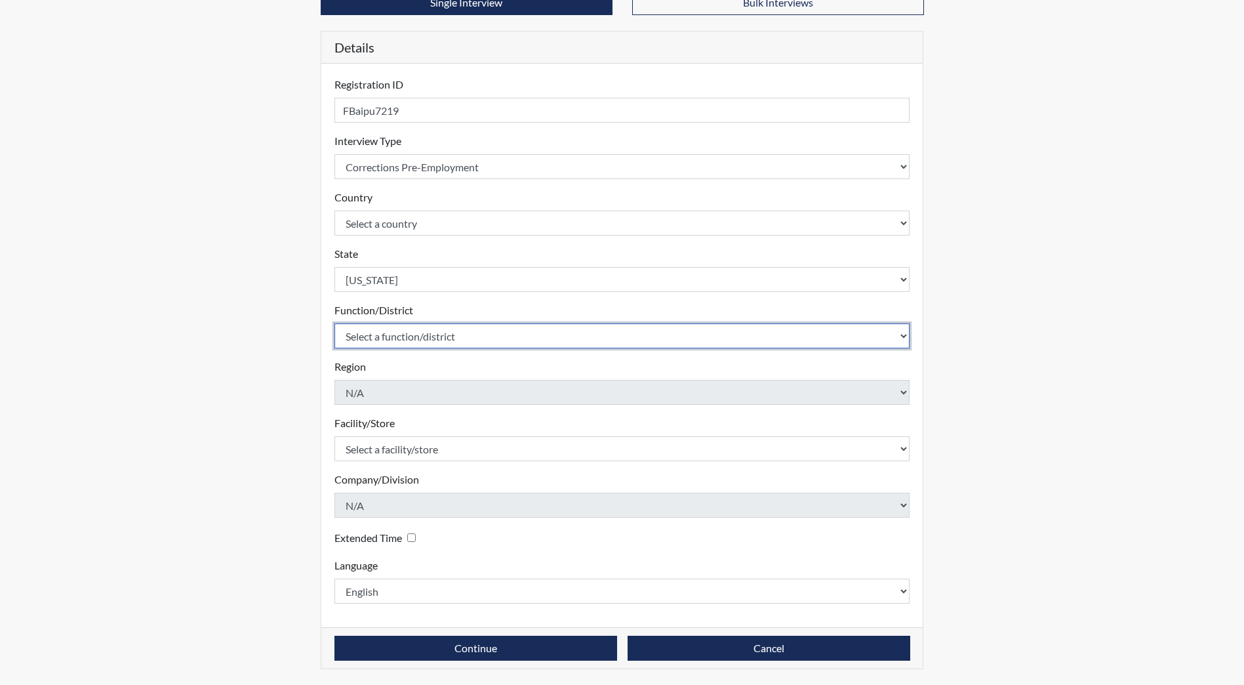
click at [447, 337] on select "Select a function/district Central Office/530 DJS Community/224 HRCC/516 JRCC/5…" at bounding box center [622, 335] width 576 height 25
select select "e2afb5f8-f4eb-4dcf-80a4-ccc1b0dc4df0"
click at [334, 323] on select "Select a function/district Central Office/530 DJS Community/224 HRCC/516 JRCC/5…" at bounding box center [622, 335] width 576 height 25
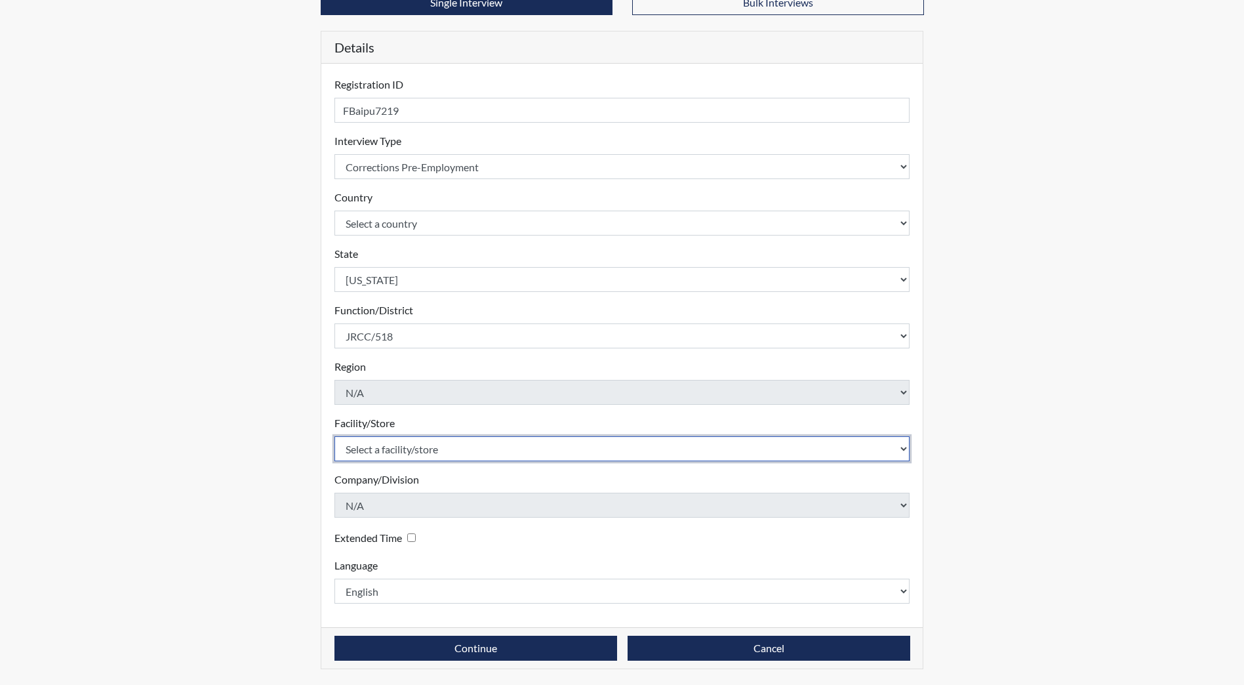
click at [407, 458] on select "Select a facility/store [GEOGRAPHIC_DATA] [PERSON_NAME][GEOGRAPHIC_DATA] [US_ST…" at bounding box center [622, 448] width 576 height 25
select select "98df86d5-ace5-42b8-a35c-ae8b77e46ca8"
click at [334, 436] on select "Select a facility/store [GEOGRAPHIC_DATA] [PERSON_NAME][GEOGRAPHIC_DATA] [US_ST…" at bounding box center [622, 448] width 576 height 25
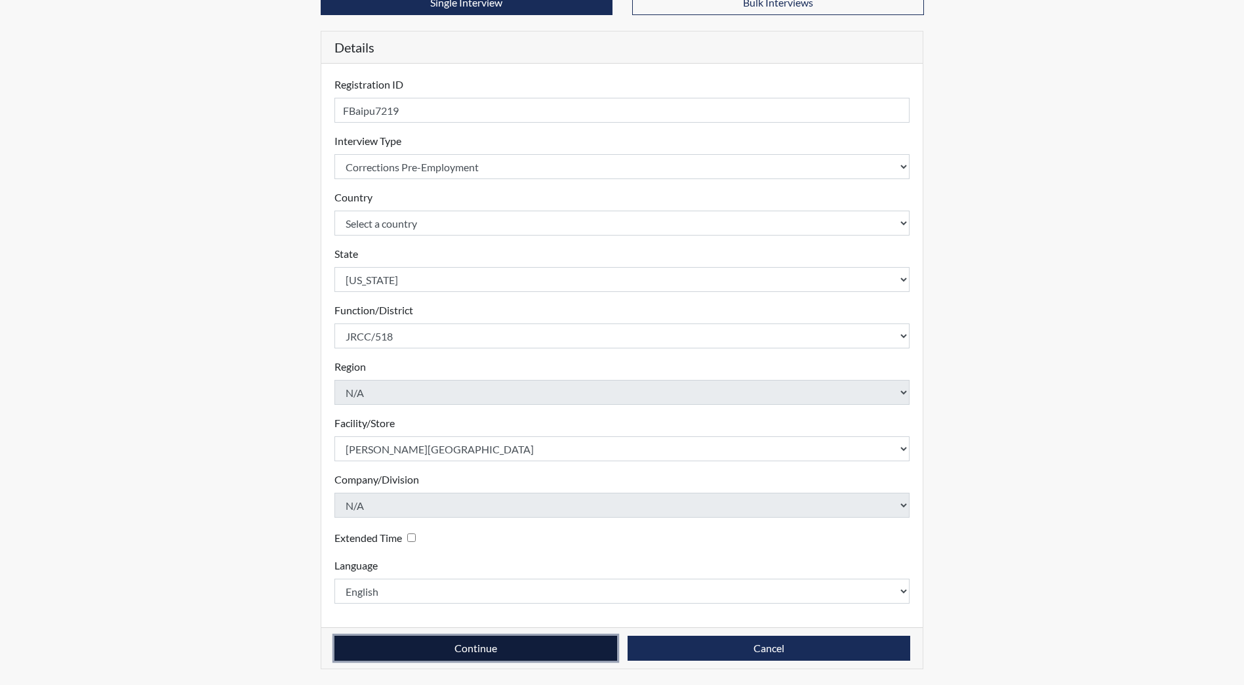
click at [450, 639] on button "Continue" at bounding box center [475, 647] width 283 height 25
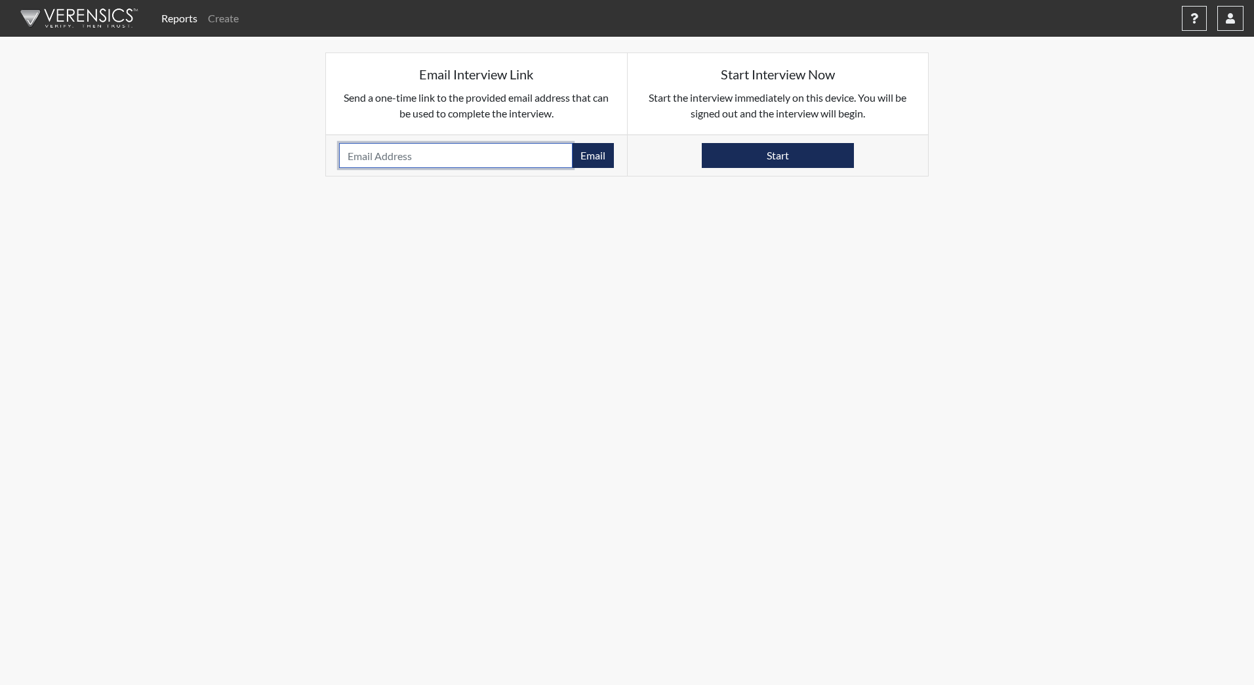
click at [391, 149] on input "email" at bounding box center [455, 155] width 233 height 25
type input "f"
type input "[EMAIL_ADDRESS][DOMAIN_NAME]"
click at [598, 155] on button "Email" at bounding box center [593, 155] width 42 height 25
